Goal: Task Accomplishment & Management: Manage account settings

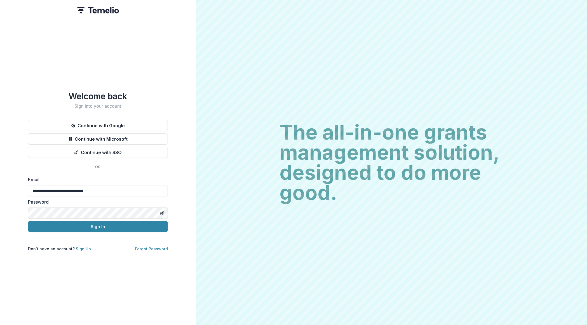
type input "**********"
click at [80, 226] on button "Sign In" at bounding box center [98, 226] width 140 height 11
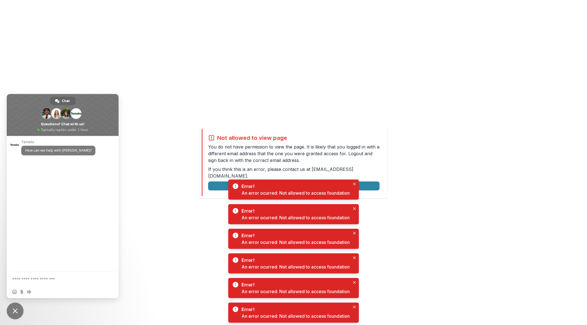
click at [417, 148] on div "Not allowed to view page You do not have permission to view the page. It is lik…" at bounding box center [293, 162] width 587 height 325
click at [151, 179] on div "Not allowed to view page You do not have permission to view the page. It is lik…" at bounding box center [293, 162] width 587 height 325
click at [373, 183] on button "Logout" at bounding box center [294, 186] width 172 height 9
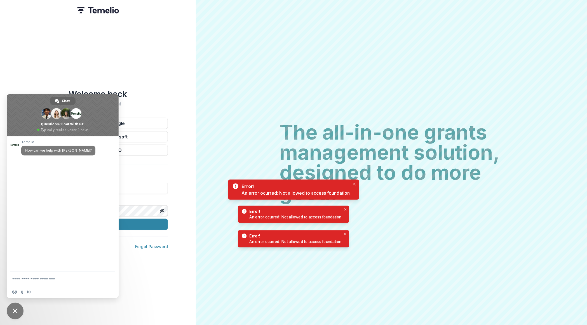
click at [148, 58] on div "Welcome back Sign into your account Continue with Google Continue with Microsof…" at bounding box center [98, 162] width 196 height 325
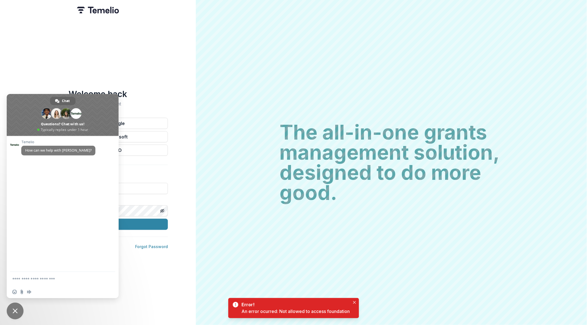
click at [151, 183] on div "Email" at bounding box center [98, 184] width 140 height 20
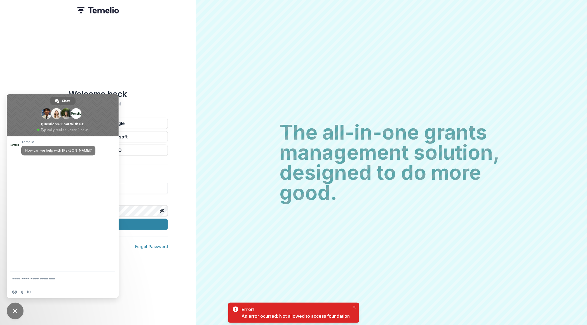
click at [149, 191] on input at bounding box center [98, 188] width 140 height 11
click at [162, 74] on div "Welcome back Sign into your account Continue with Google Continue with Microsof…" at bounding box center [98, 162] width 196 height 325
click at [147, 197] on label "Password" at bounding box center [96, 200] width 137 height 7
click at [147, 187] on input at bounding box center [98, 188] width 140 height 11
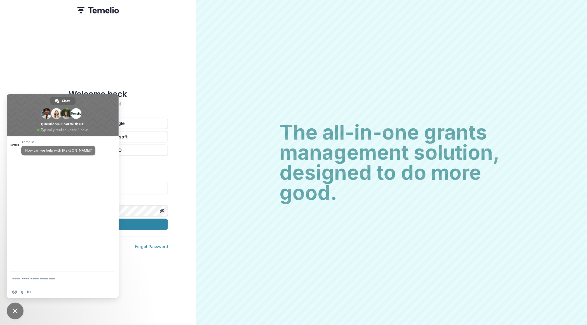
click at [174, 167] on div "Welcome back Sign into your account Continue with Google Continue with Microsof…" at bounding box center [98, 162] width 196 height 325
drag, startPoint x: 161, startPoint y: 186, endPoint x: 158, endPoint y: 184, distance: 3.4
click at [161, 186] on input at bounding box center [98, 188] width 140 height 11
click at [15, 316] on span "Close chat" at bounding box center [15, 311] width 17 height 17
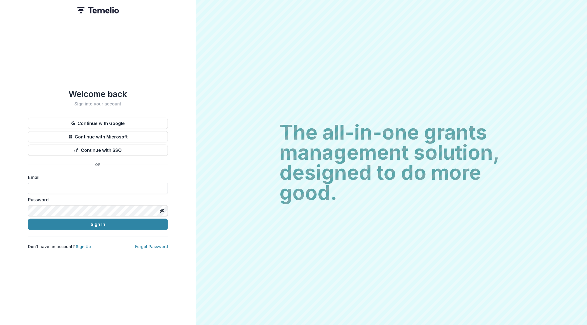
click at [92, 190] on input at bounding box center [98, 188] width 140 height 11
type input "**********"
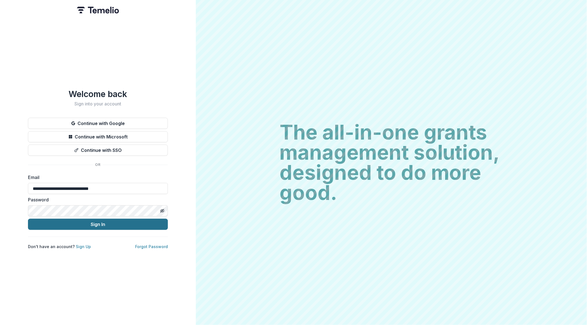
click at [97, 225] on button "Sign In" at bounding box center [98, 224] width 140 height 11
